Goal: Task Accomplishment & Management: Manage account settings

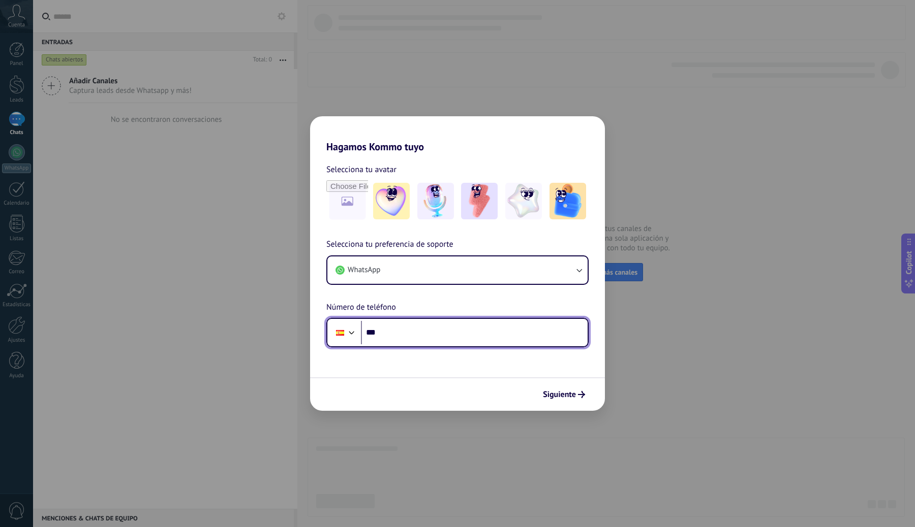
click at [422, 336] on input "***" at bounding box center [474, 332] width 227 height 23
click at [346, 335] on div at bounding box center [352, 332] width 12 height 12
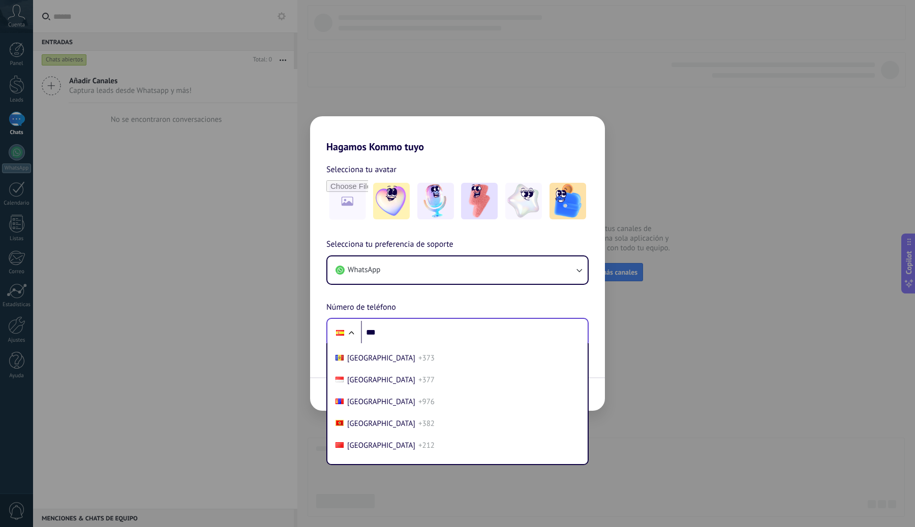
scroll to position [2671, 0]
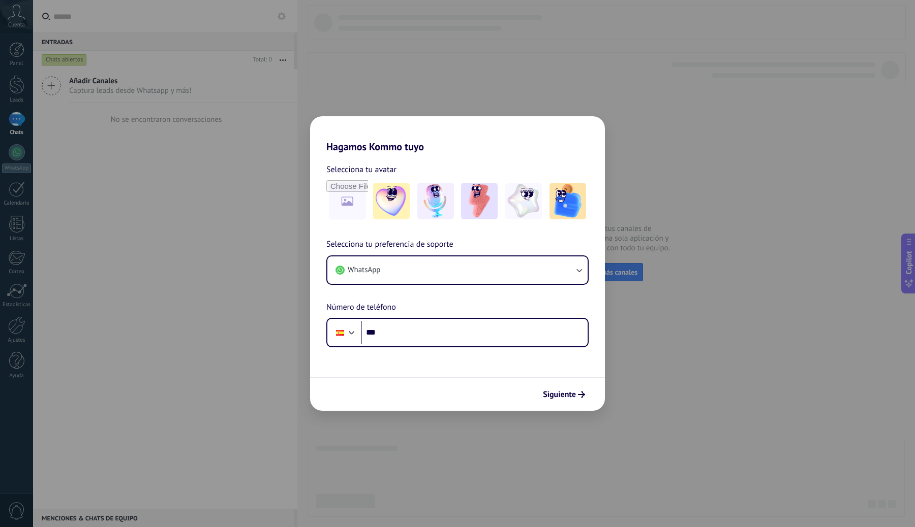
click at [484, 241] on div "Selecciona tu preferencia de soporte WhatsApp Número de teléfono Phone ***" at bounding box center [457, 292] width 295 height 109
click at [403, 331] on input "***" at bounding box center [474, 332] width 227 height 23
type input "**********"
click at [567, 395] on span "Siguiente" at bounding box center [559, 394] width 33 height 7
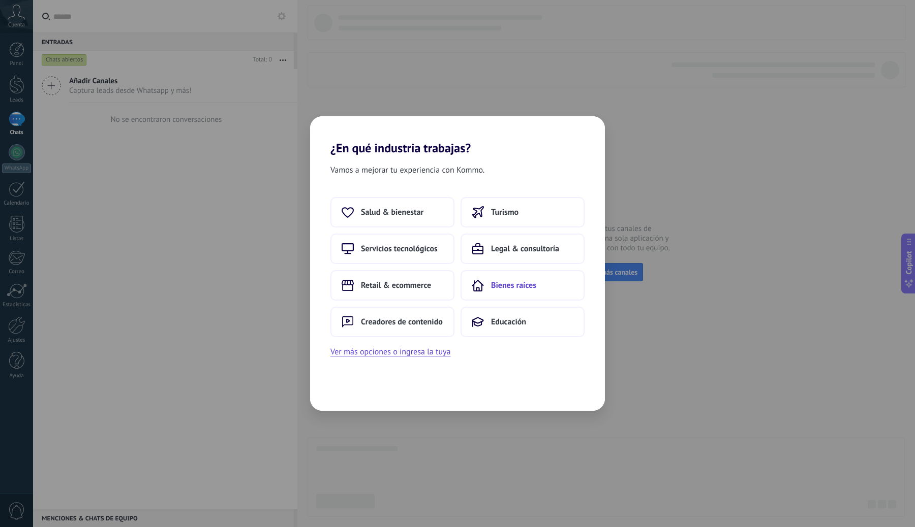
click at [522, 288] on span "Bienes raíces" at bounding box center [513, 286] width 45 height 10
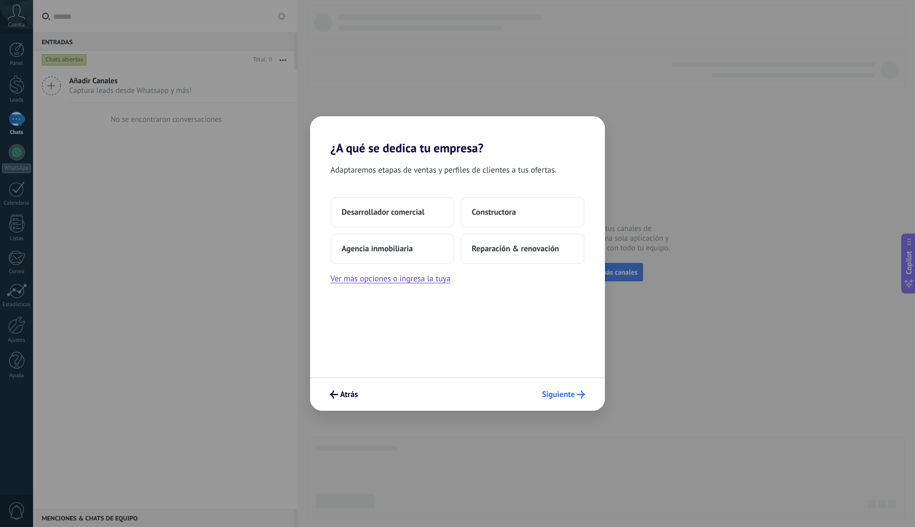
click at [566, 396] on span "Siguiente" at bounding box center [558, 394] width 33 height 7
click at [405, 252] on span "Agencia inmobiliaria" at bounding box center [376, 249] width 71 height 10
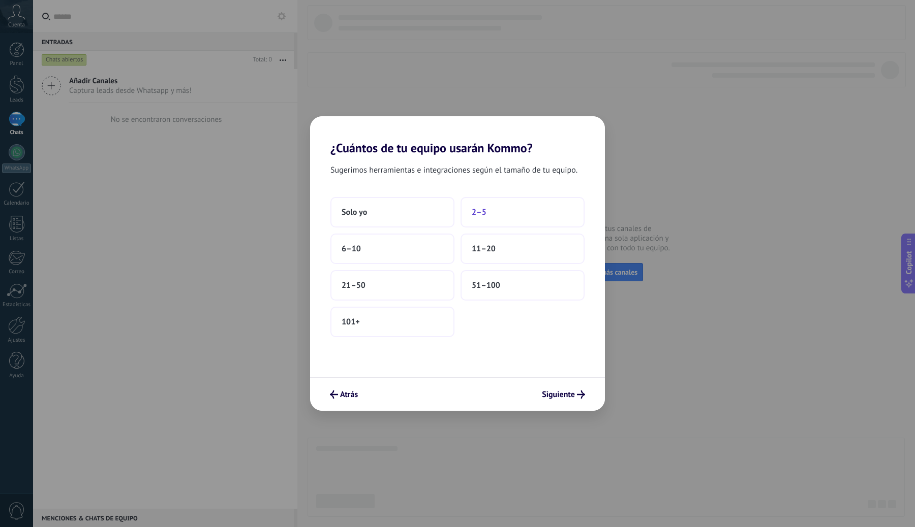
click at [478, 209] on span "2–5" at bounding box center [479, 212] width 15 height 10
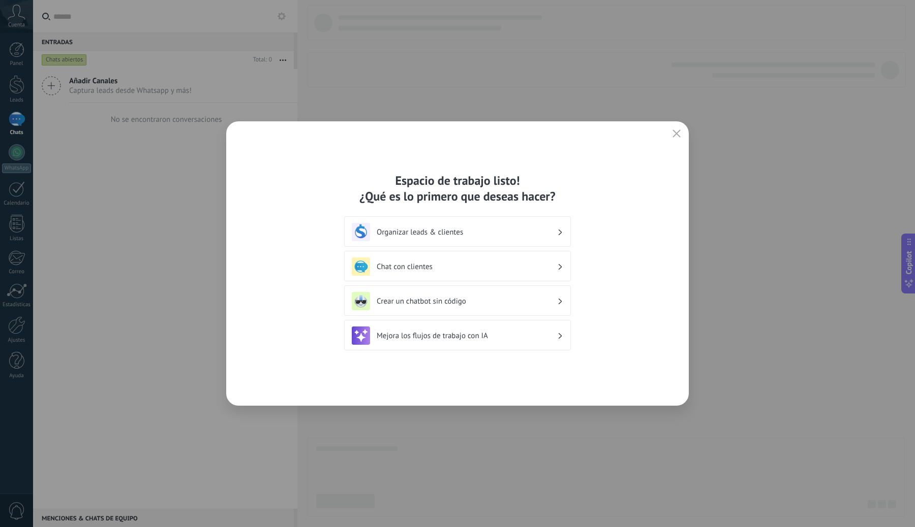
click at [446, 234] on h3 "Organizar leads & clientes" at bounding box center [467, 233] width 180 height 10
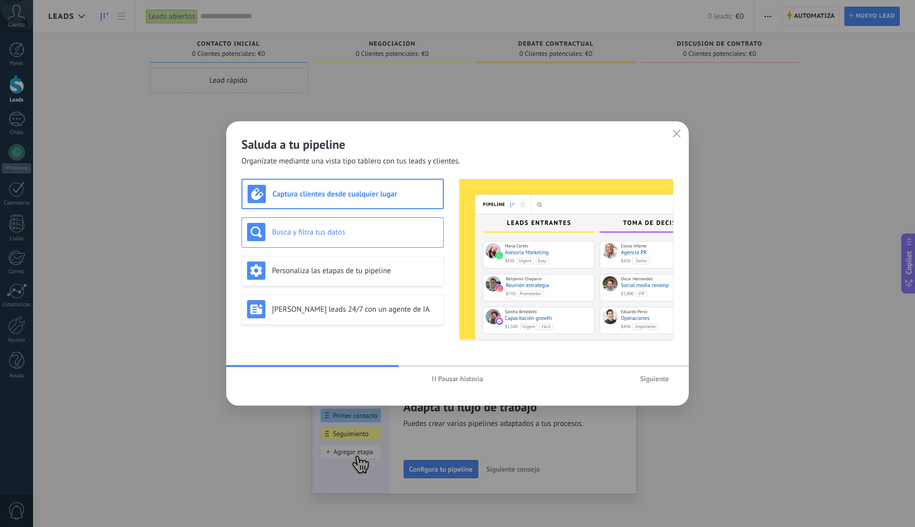
click at [353, 237] on div "Busca y filtra tus datos" at bounding box center [342, 232] width 191 height 18
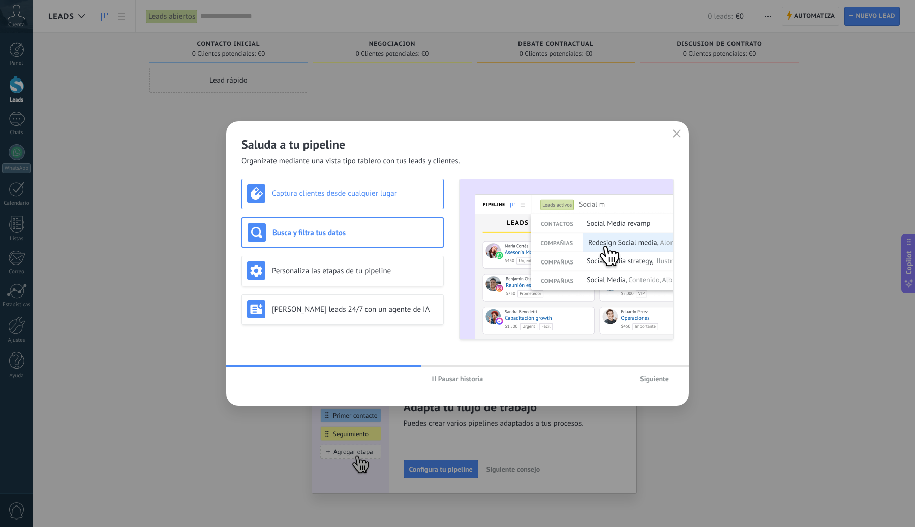
click at [381, 199] on div "Captura clientes desde cualquier lugar" at bounding box center [342, 193] width 191 height 18
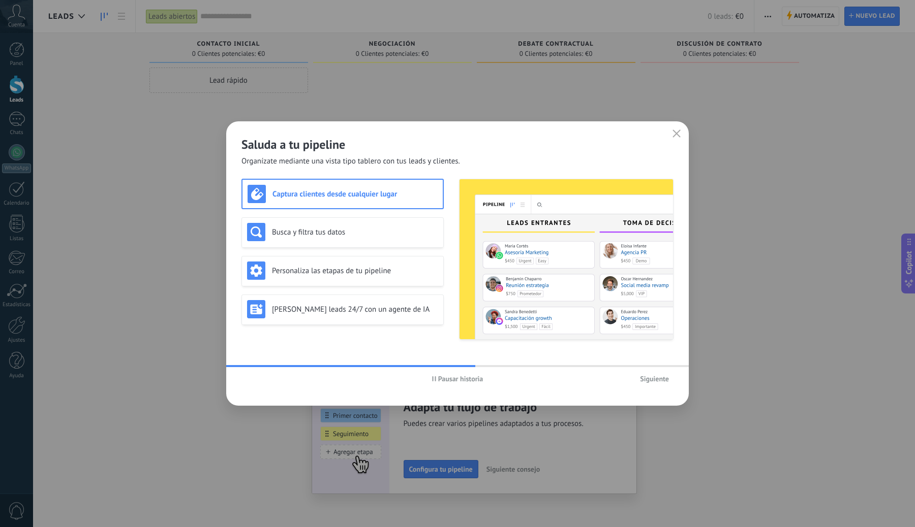
click at [650, 382] on span "Siguiente" at bounding box center [654, 379] width 29 height 7
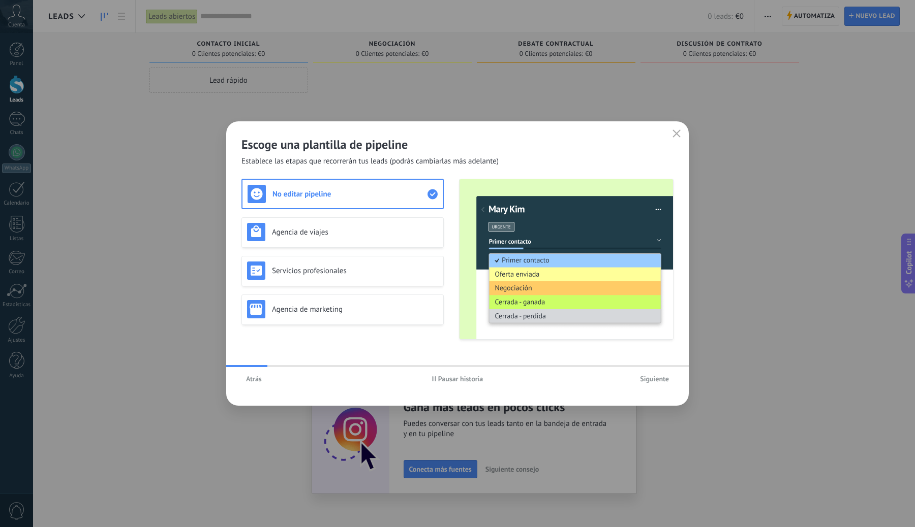
click at [650, 382] on span "Siguiente" at bounding box center [654, 379] width 29 height 7
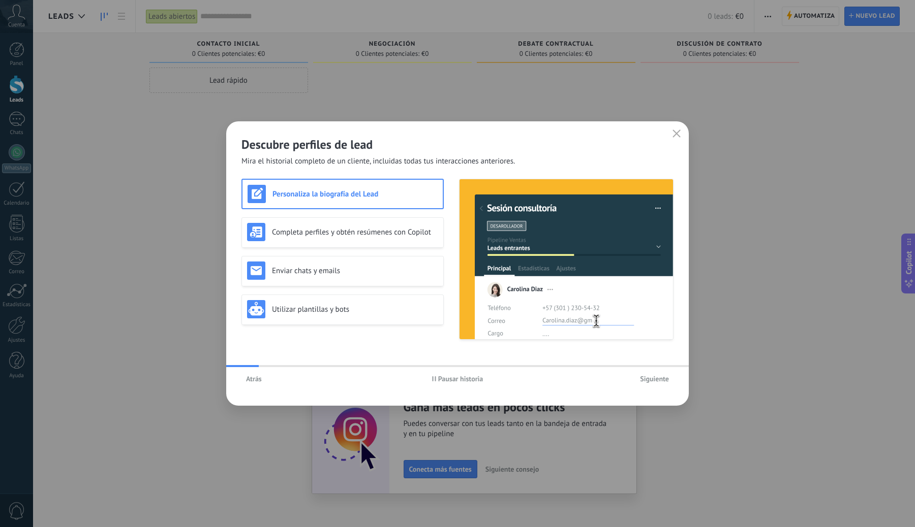
click at [650, 382] on span "Siguiente" at bounding box center [654, 379] width 29 height 7
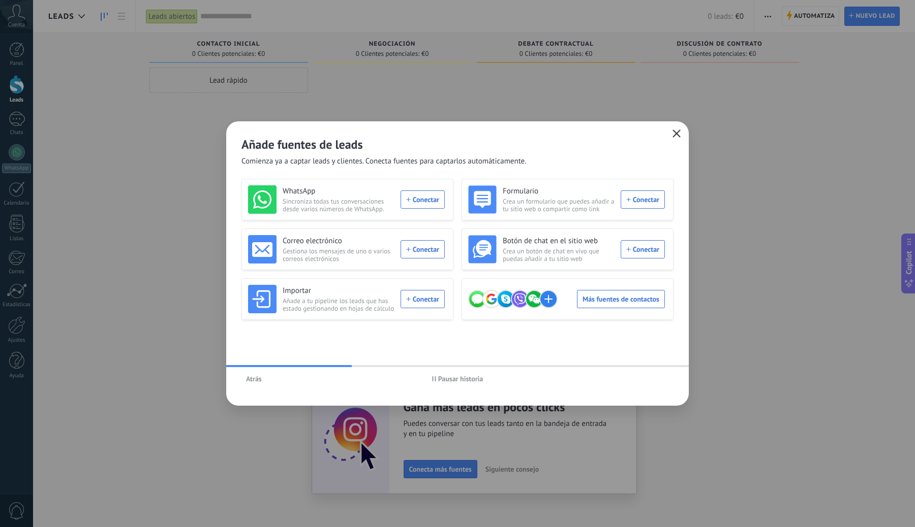
click at [675, 135] on use "button" at bounding box center [677, 134] width 8 height 8
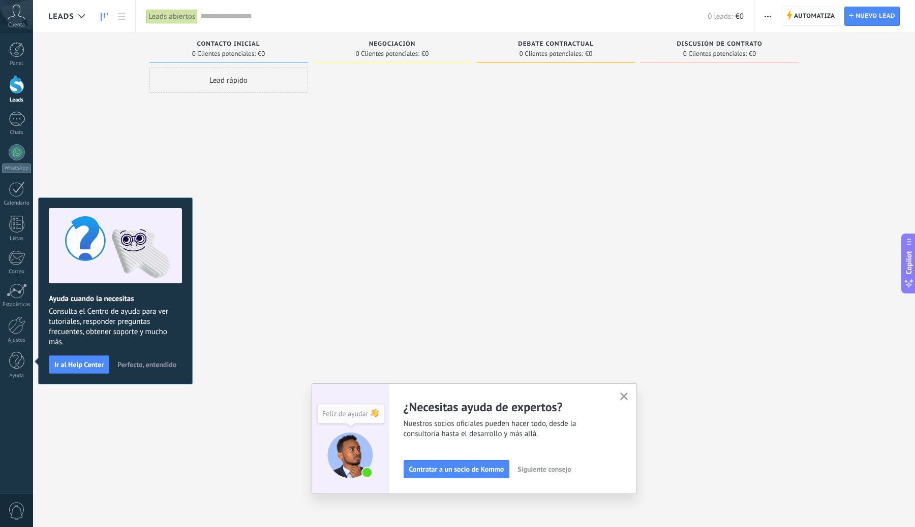
click at [159, 361] on span "Perfecto, entendido" at bounding box center [146, 364] width 59 height 7
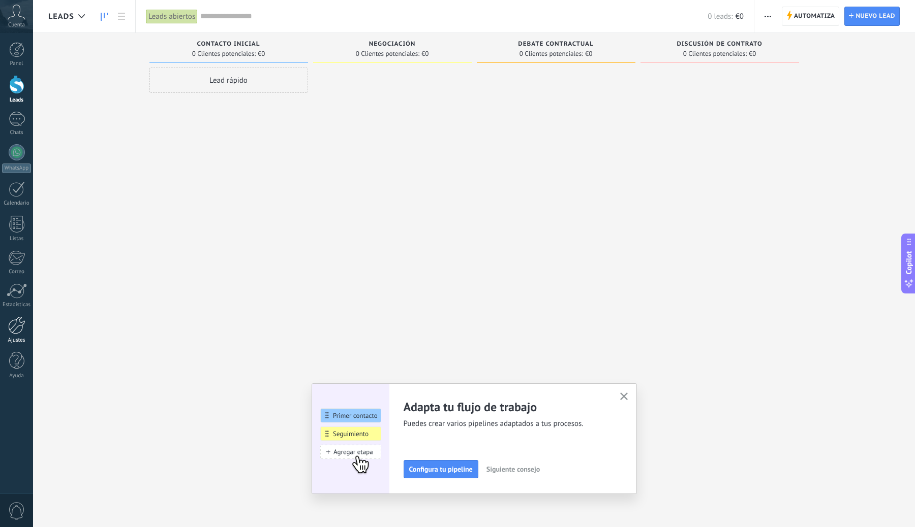
click at [18, 325] on div at bounding box center [16, 326] width 17 height 18
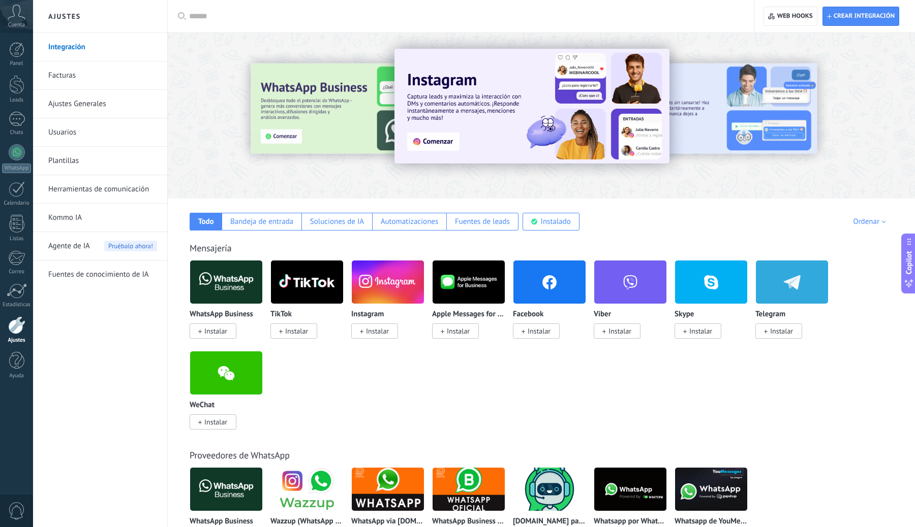
click at [74, 109] on link "Ajustes Generales" at bounding box center [102, 104] width 109 height 28
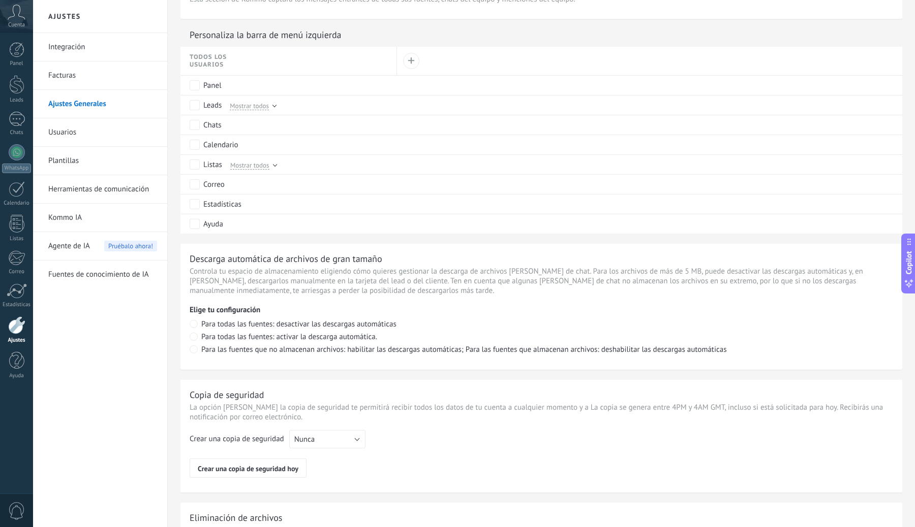
scroll to position [589, 0]
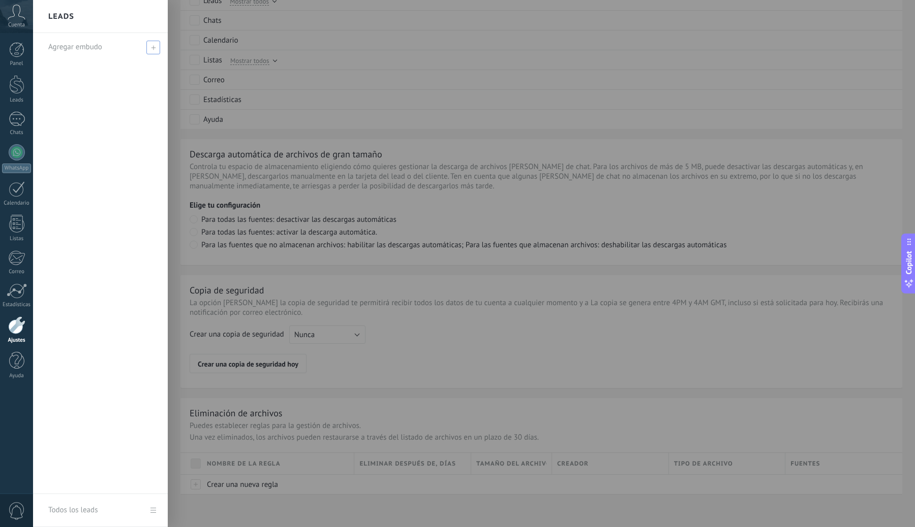
click at [73, 47] on span "Agregar embudo" at bounding box center [75, 47] width 54 height 10
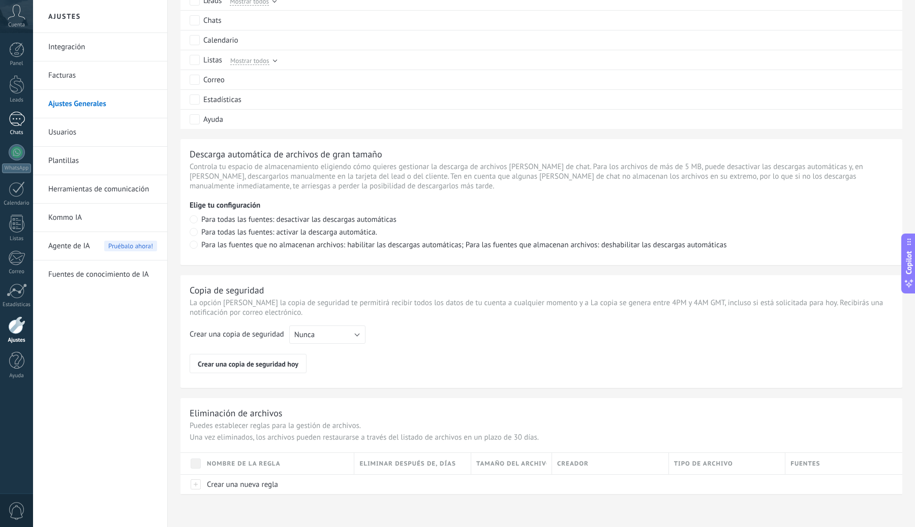
click at [22, 117] on div at bounding box center [17, 119] width 16 height 15
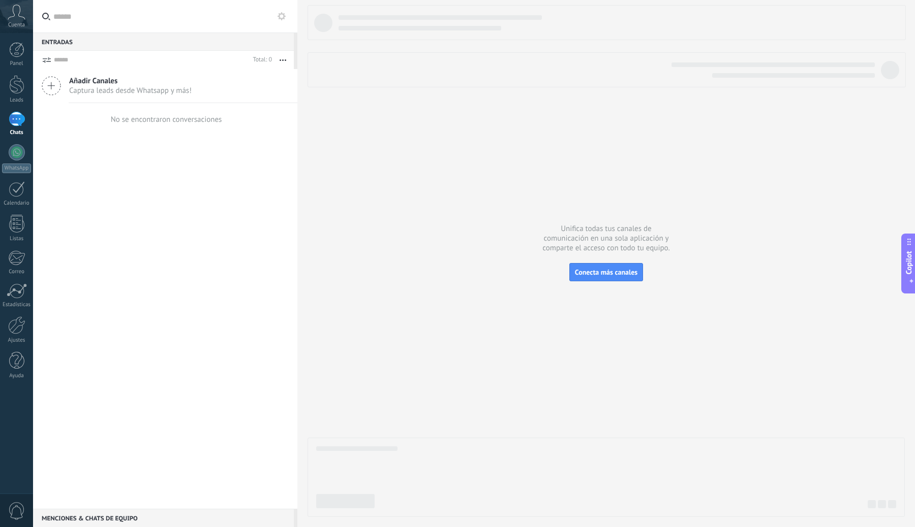
click at [23, 21] on div "Cuenta" at bounding box center [16, 16] width 33 height 33
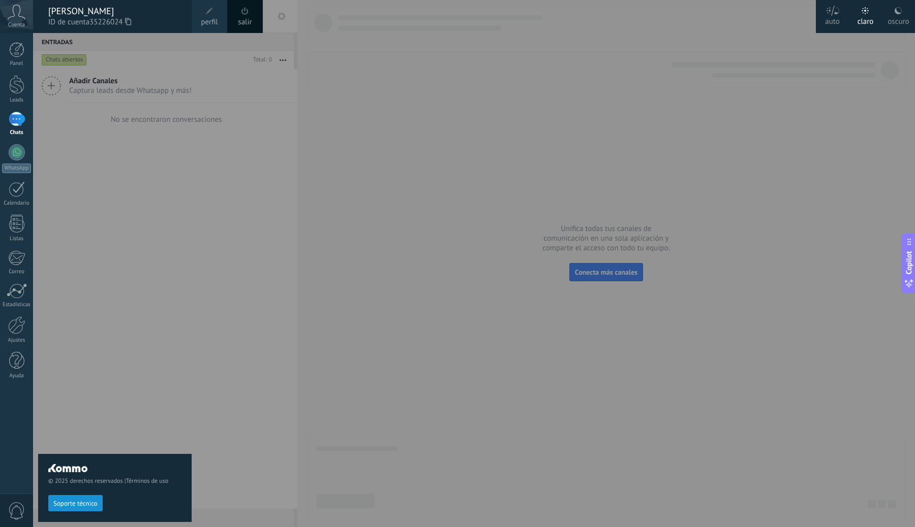
click at [204, 13] on span at bounding box center [209, 11] width 11 height 11
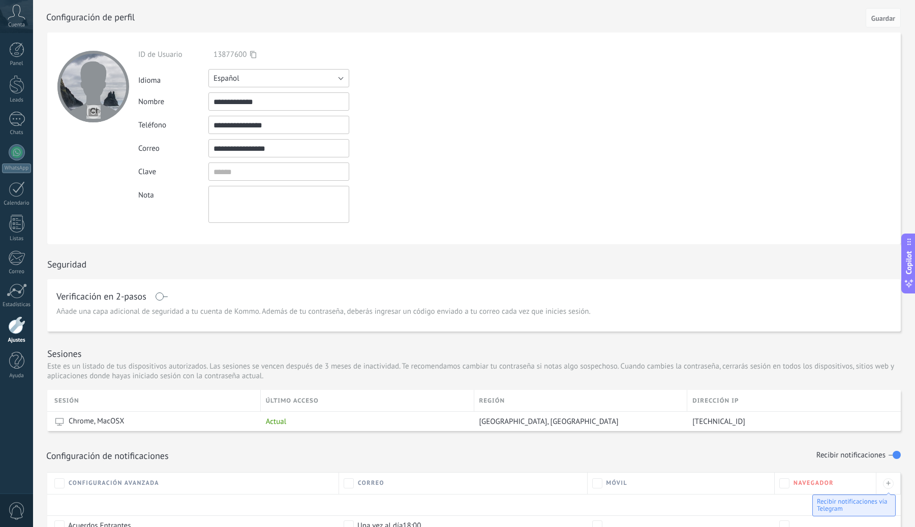
click at [288, 83] on button "Español" at bounding box center [278, 78] width 141 height 18
click at [242, 80] on span "Русский" at bounding box center [273, 79] width 143 height 10
click at [882, 21] on span "Guardar" at bounding box center [883, 18] width 24 height 7
click at [296, 77] on button "Español" at bounding box center [278, 78] width 141 height 18
click at [259, 75] on button "Español" at bounding box center [278, 78] width 141 height 18
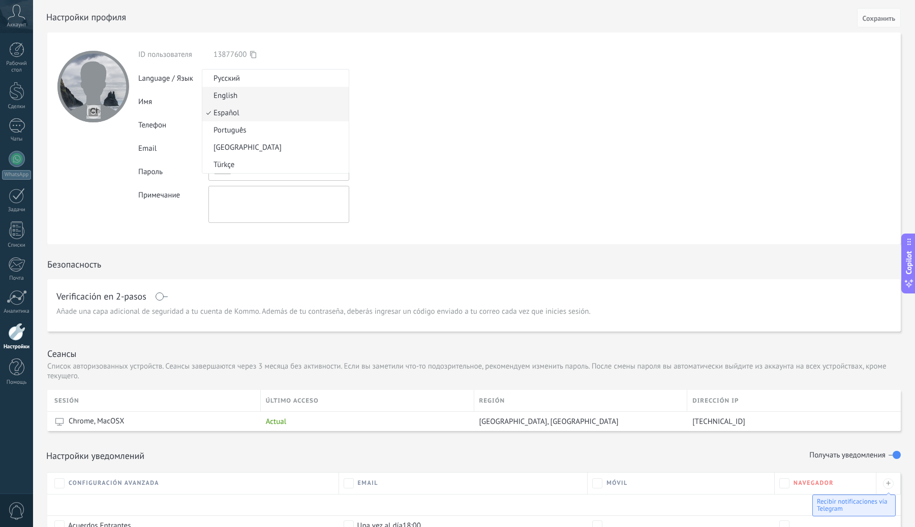
click at [238, 98] on span "English" at bounding box center [273, 96] width 143 height 10
click at [872, 16] on span "Сохранить" at bounding box center [878, 18] width 33 height 7
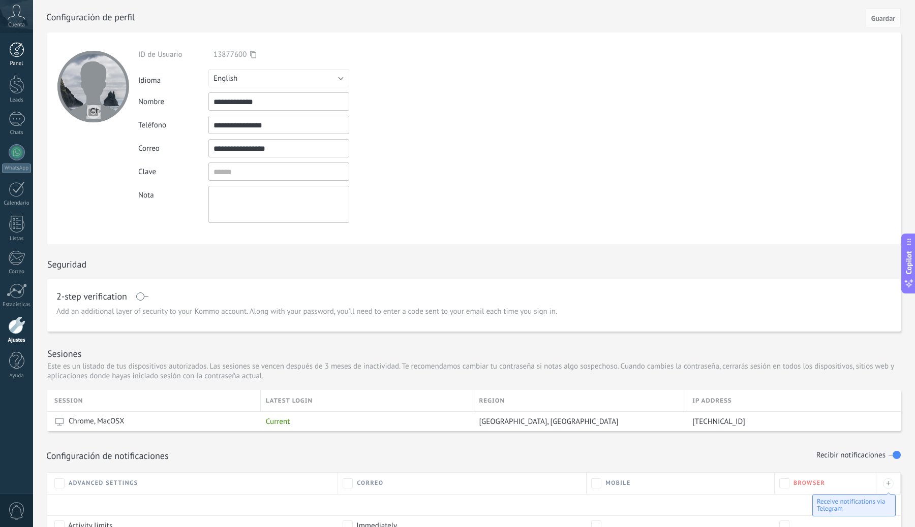
click at [15, 45] on div at bounding box center [16, 49] width 15 height 15
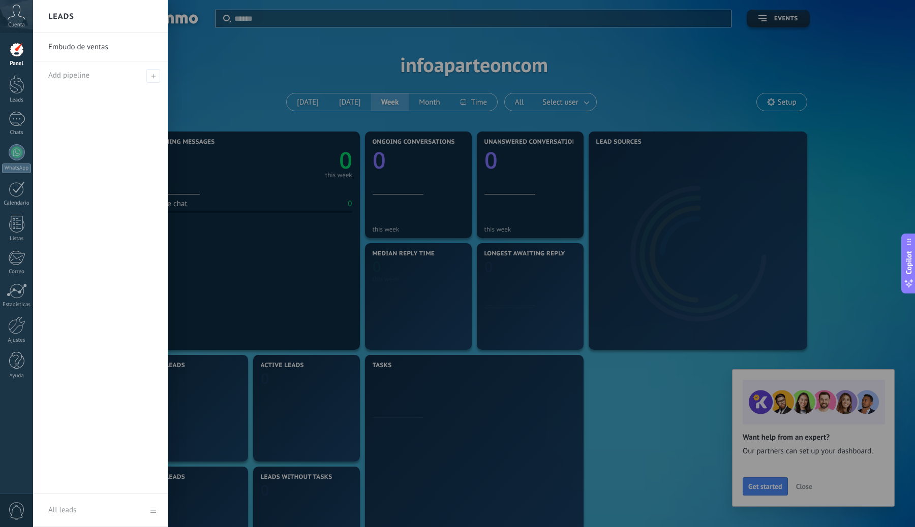
click at [19, 15] on icon at bounding box center [17, 12] width 18 height 15
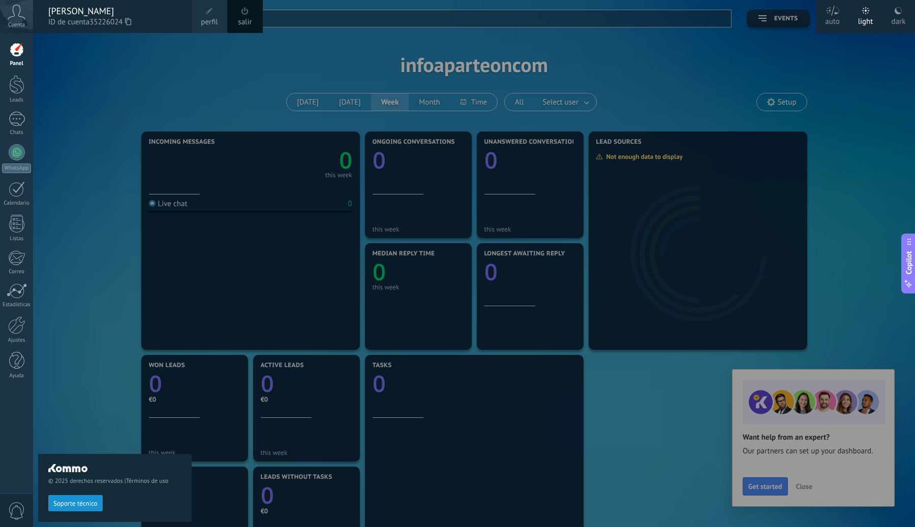
click at [206, 17] on span "perfil" at bounding box center [209, 22] width 17 height 11
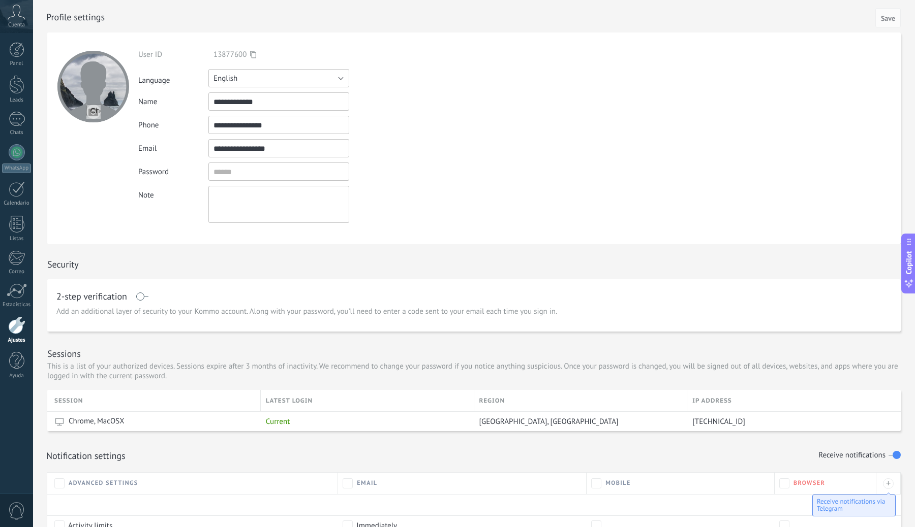
click at [250, 79] on button "English" at bounding box center [278, 78] width 141 height 18
click at [417, 175] on div "Password" at bounding box center [286, 172] width 297 height 18
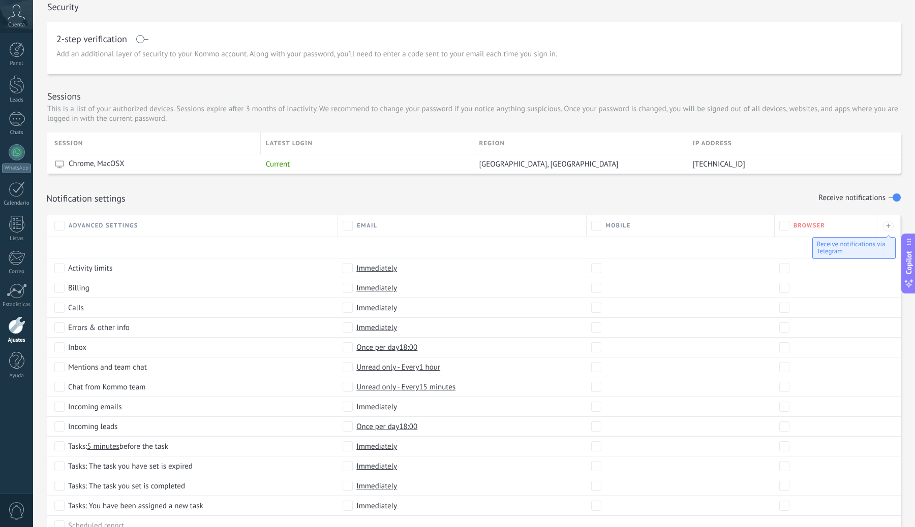
scroll to position [309, 0]
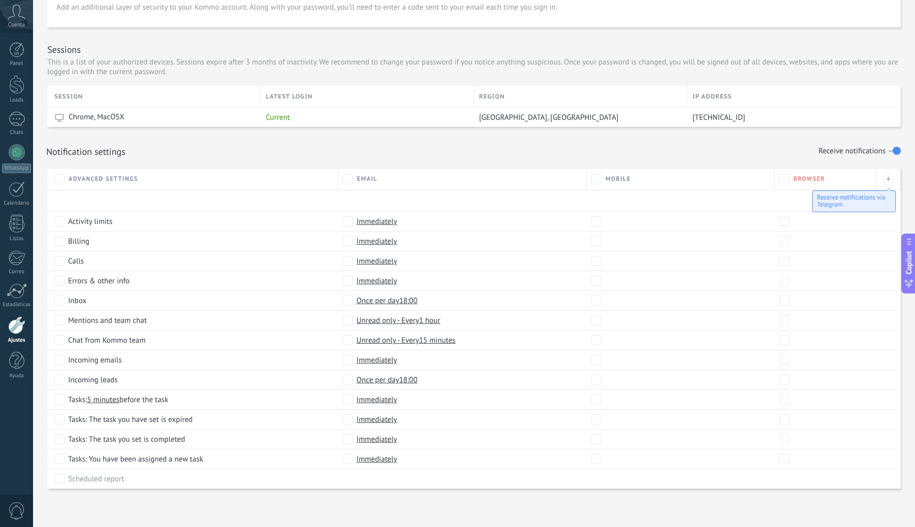
click at [22, 329] on div at bounding box center [16, 326] width 17 height 18
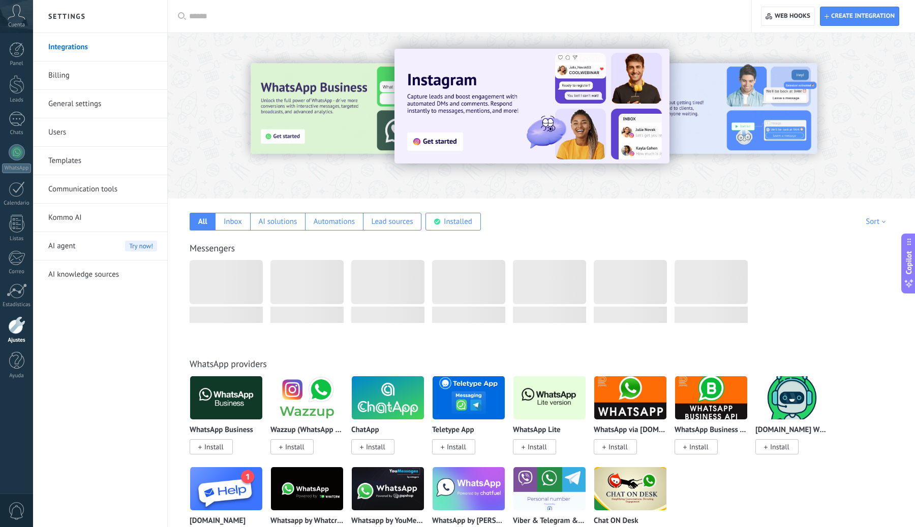
click at [20, 21] on div "Cuenta" at bounding box center [16, 16] width 33 height 33
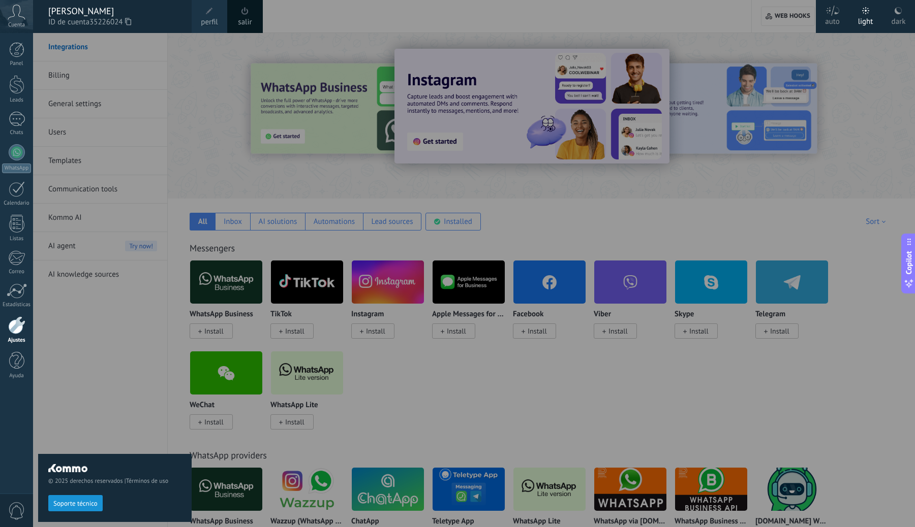
click at [246, 12] on span at bounding box center [244, 11] width 7 height 8
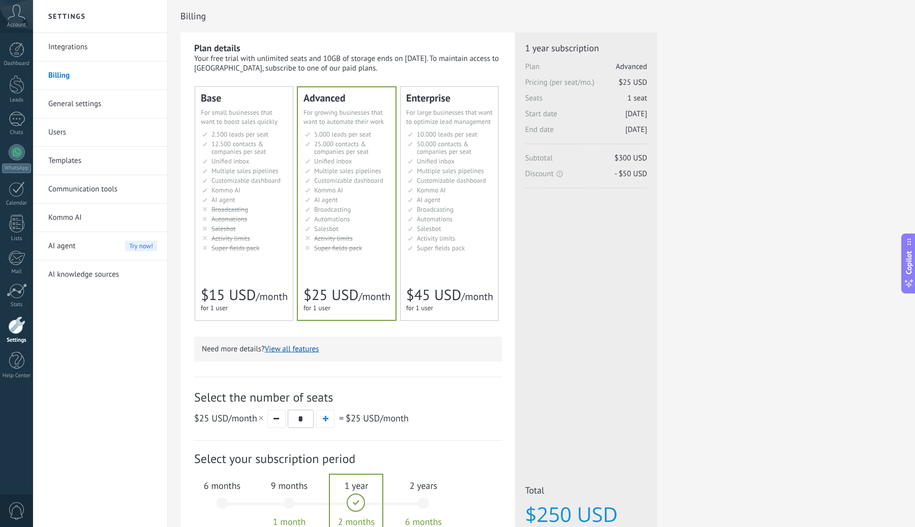
click at [19, 18] on icon at bounding box center [17, 12] width 18 height 15
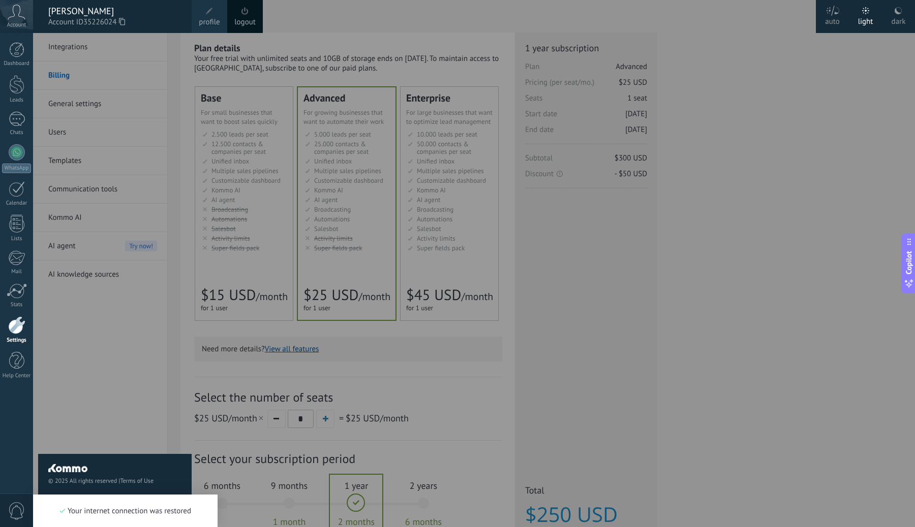
click at [215, 54] on div at bounding box center [490, 263] width 915 height 527
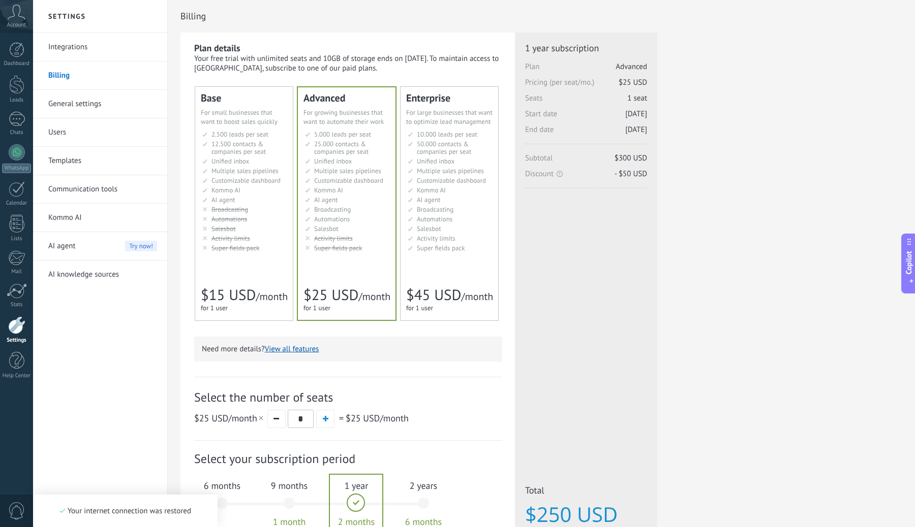
click at [18, 332] on div at bounding box center [16, 326] width 17 height 18
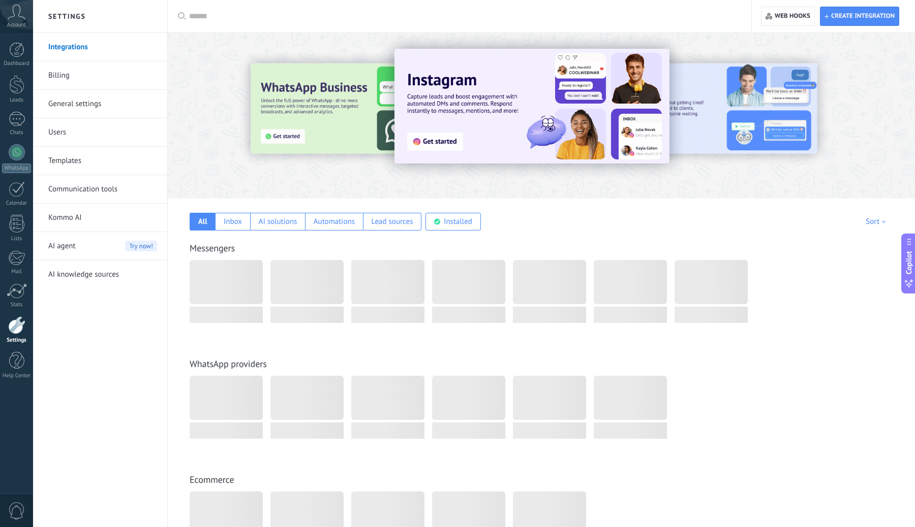
click at [14, 6] on use at bounding box center [16, 12] width 17 height 15
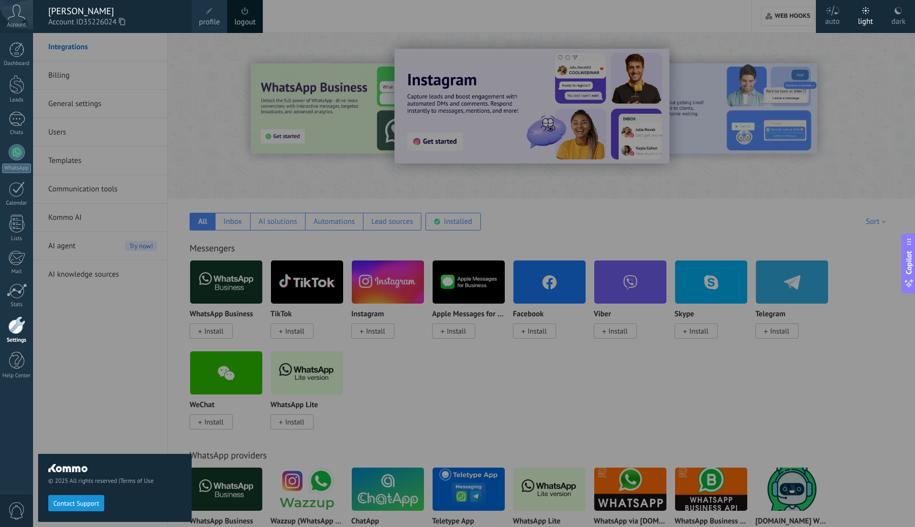
click at [192, 21] on link "profile" at bounding box center [210, 16] width 36 height 33
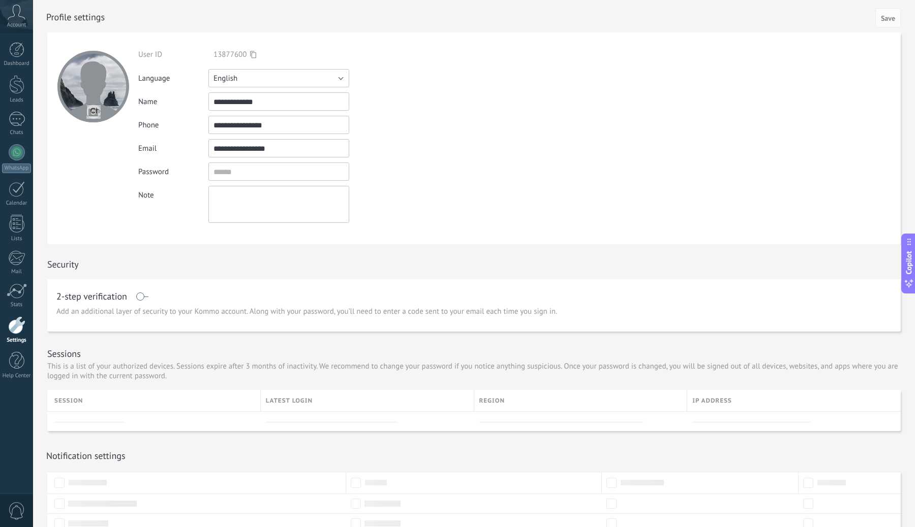
click at [314, 80] on button "English" at bounding box center [278, 78] width 141 height 18
click at [242, 82] on span "Русский" at bounding box center [273, 79] width 143 height 10
click at [895, 21] on button "Save" at bounding box center [887, 17] width 25 height 19
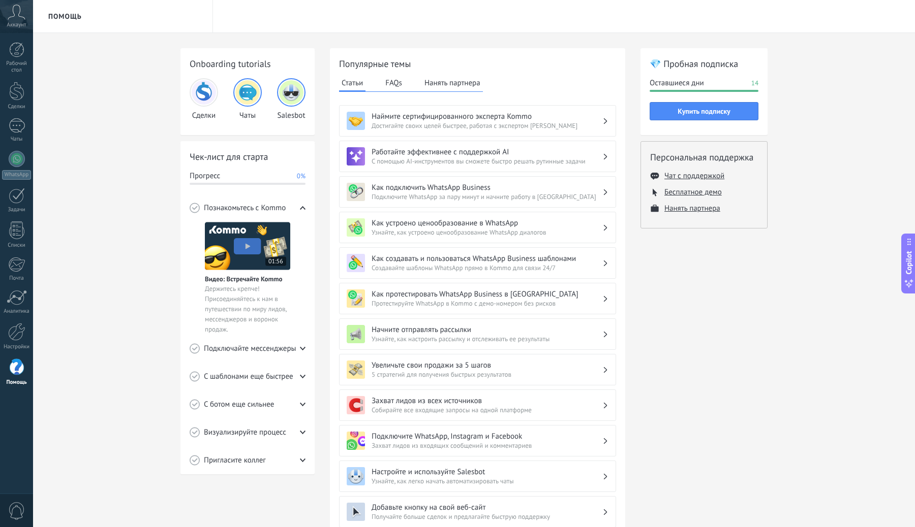
click at [439, 229] on span "Узнайте, как устроено ценообразование WhatsApp диалогов" at bounding box center [486, 232] width 231 height 9
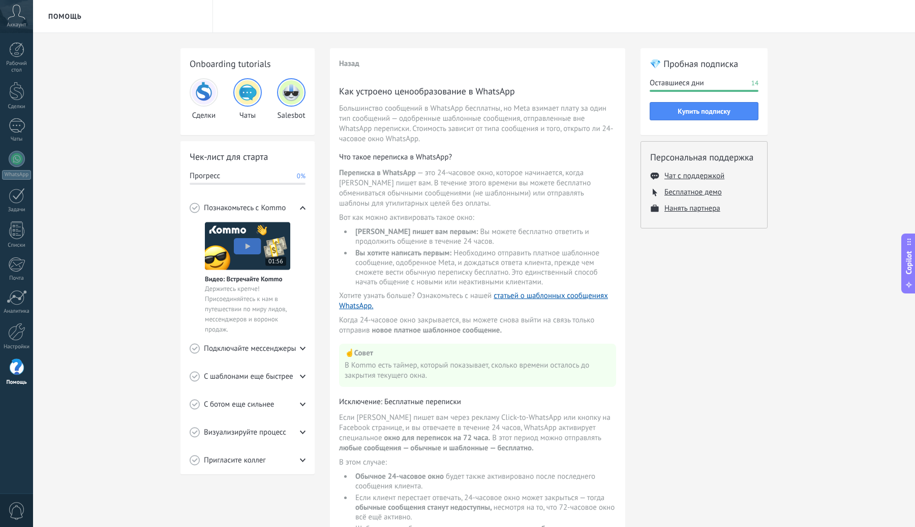
click at [285, 350] on span "Подключайте мессенджеры" at bounding box center [250, 349] width 92 height 10
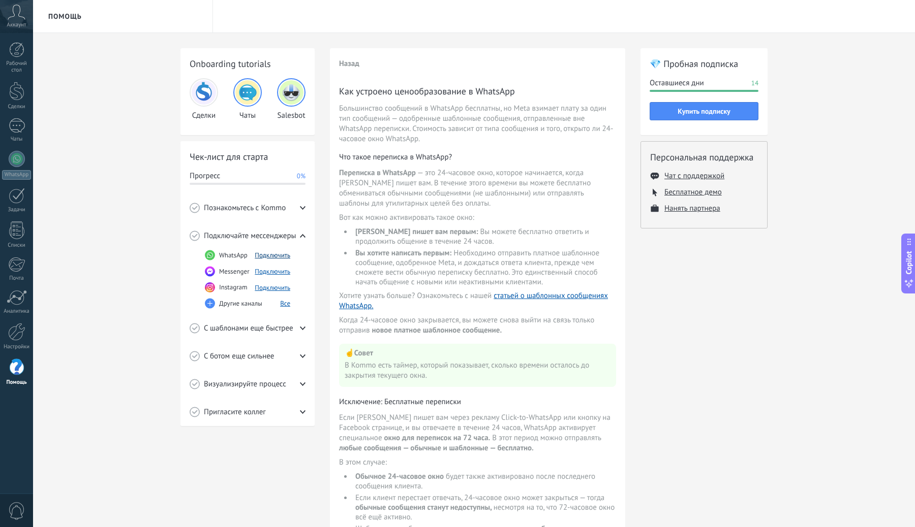
click at [275, 255] on button "Подключить" at bounding box center [273, 255] width 36 height 9
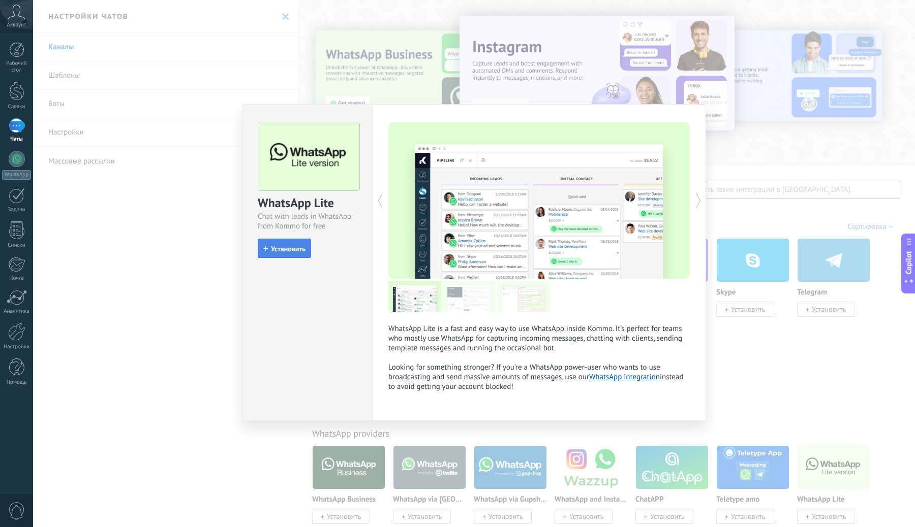
click at [298, 251] on span "Установить" at bounding box center [288, 248] width 35 height 7
